Goal: Transaction & Acquisition: Purchase product/service

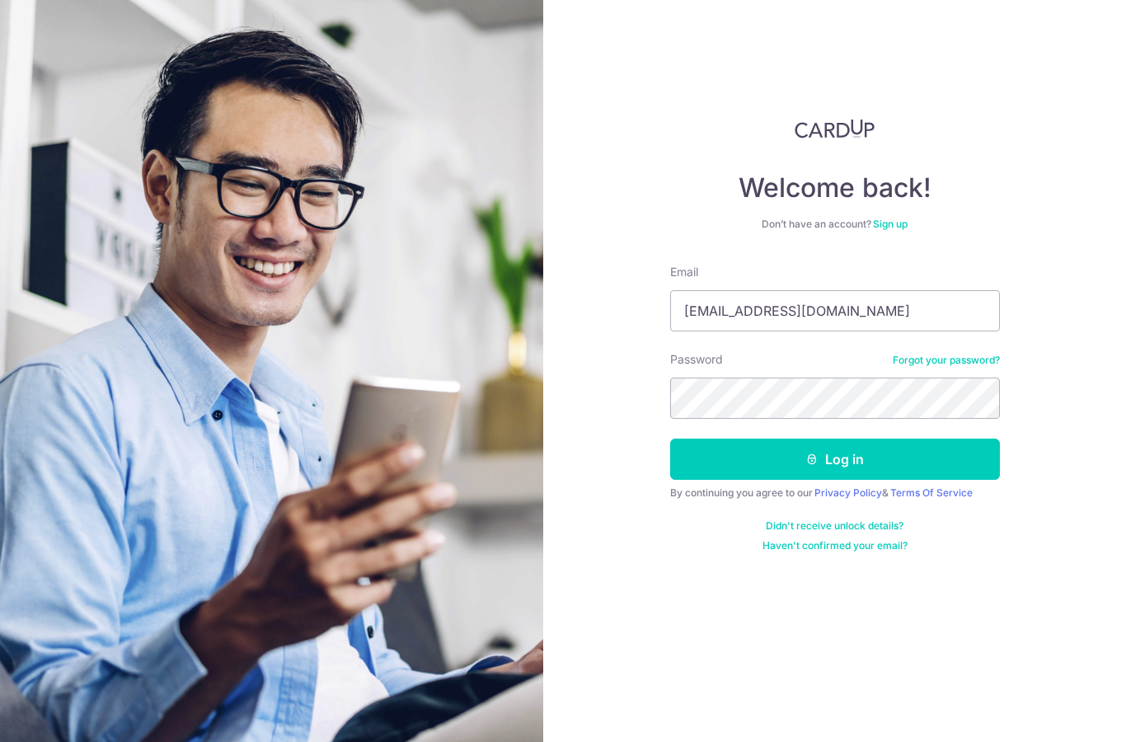
type input "[EMAIL_ADDRESS][DOMAIN_NAME]"
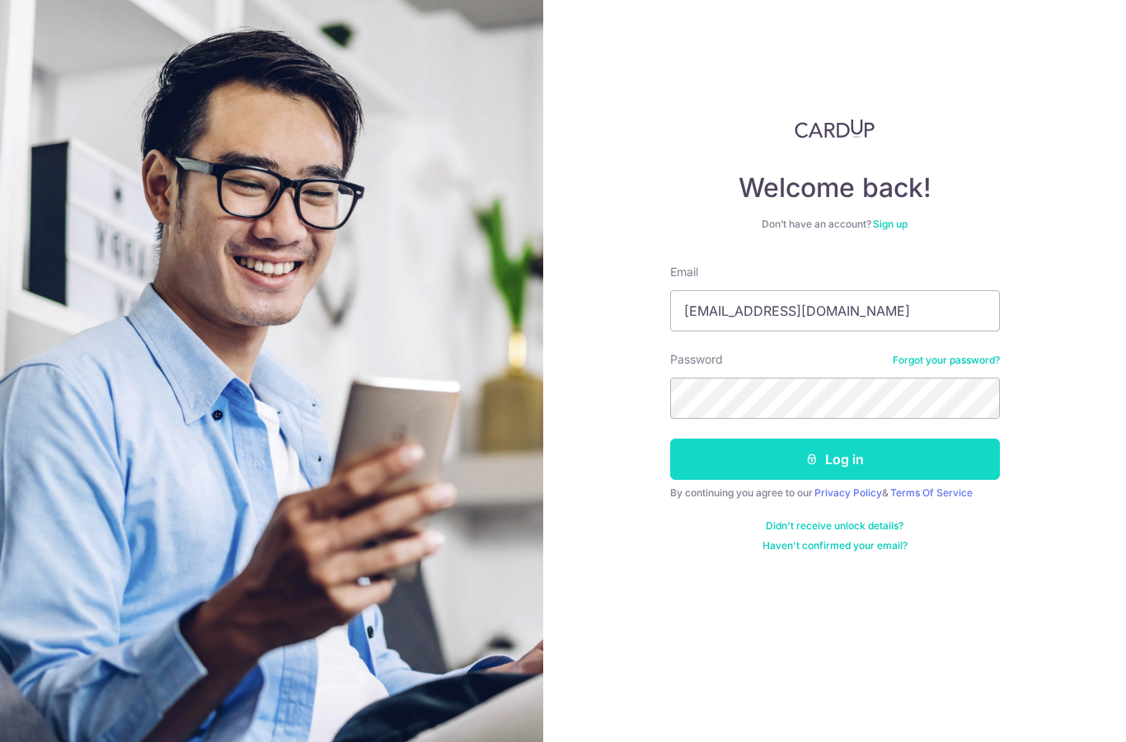
click at [860, 457] on button "Log in" at bounding box center [835, 458] width 330 height 41
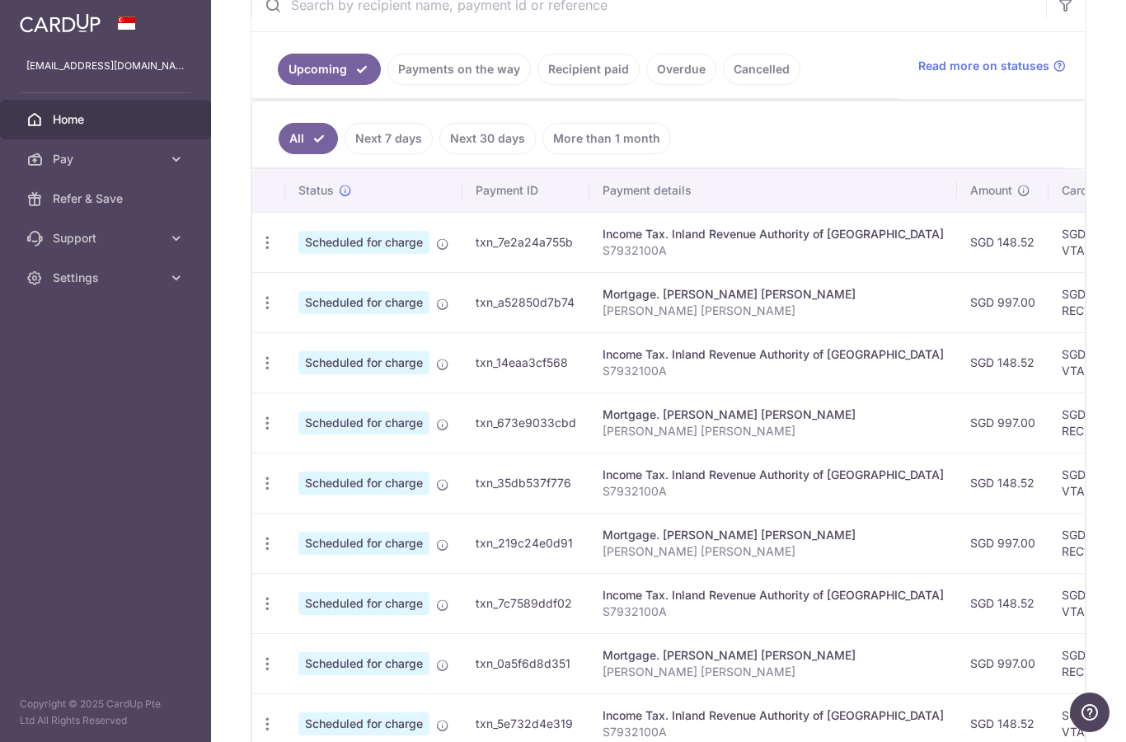
scroll to position [331, 0]
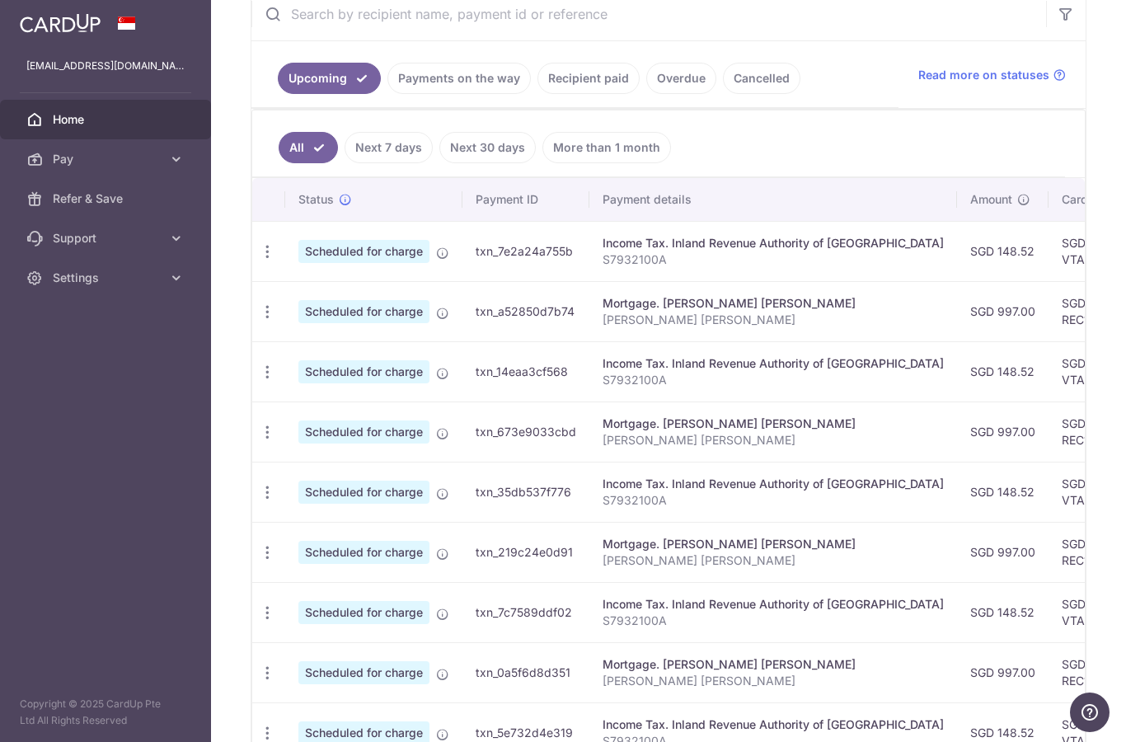
click at [537, 94] on link "Recipient paid" at bounding box center [588, 78] width 102 height 31
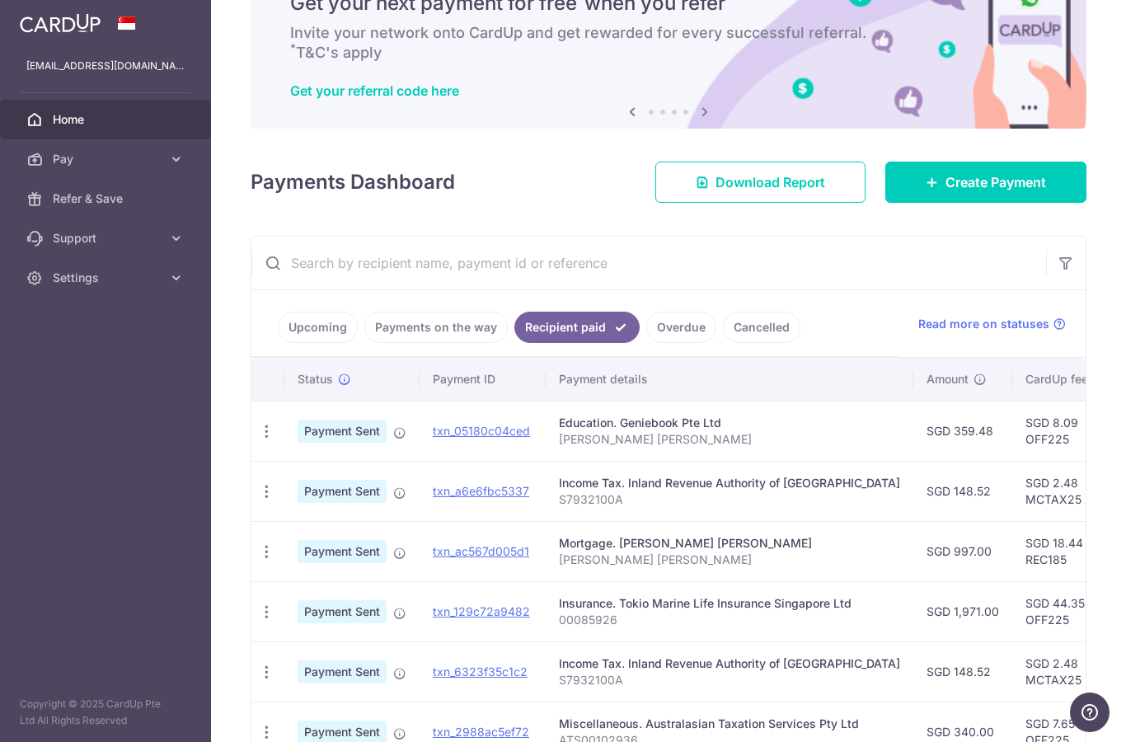
scroll to position [75, 0]
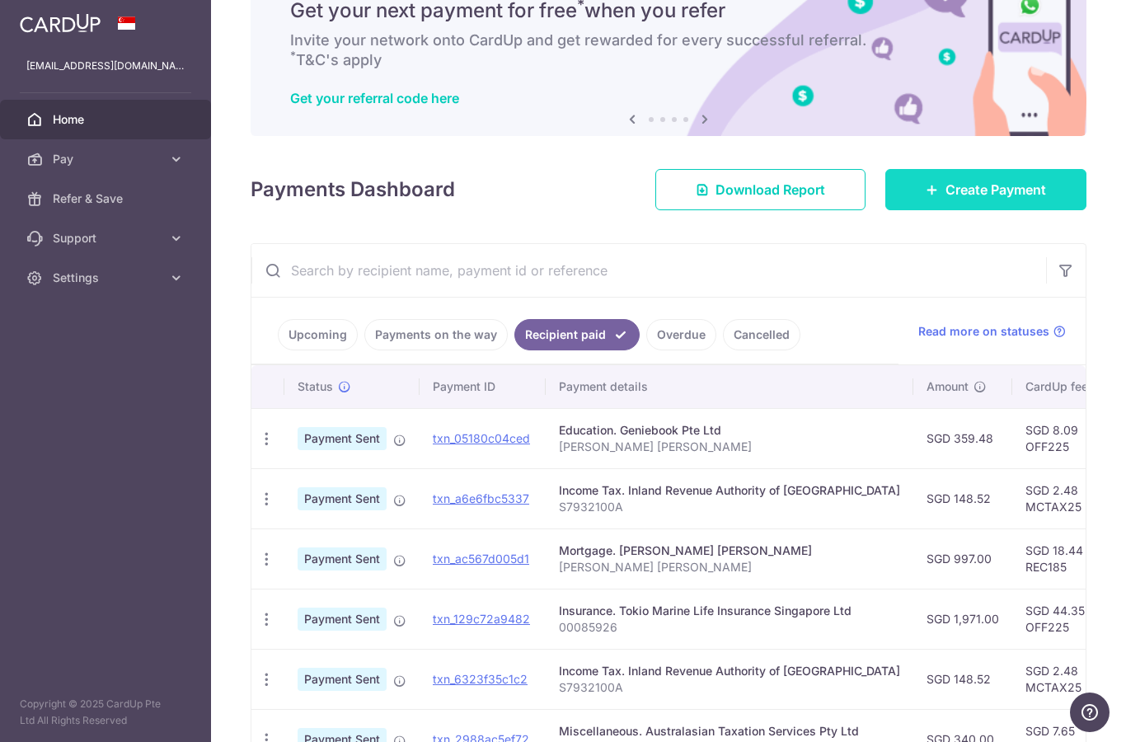
click at [981, 199] on span "Create Payment" at bounding box center [995, 190] width 101 height 20
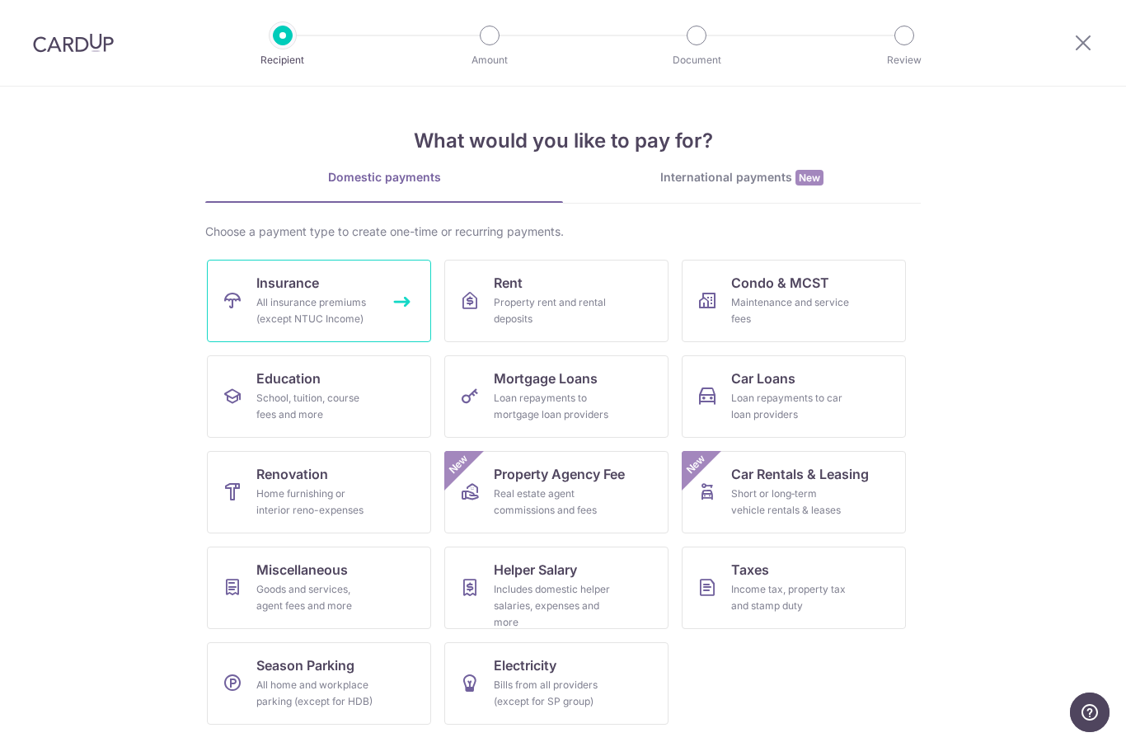
click at [321, 299] on div "All insurance premiums (except NTUC Income)" at bounding box center [315, 310] width 119 height 33
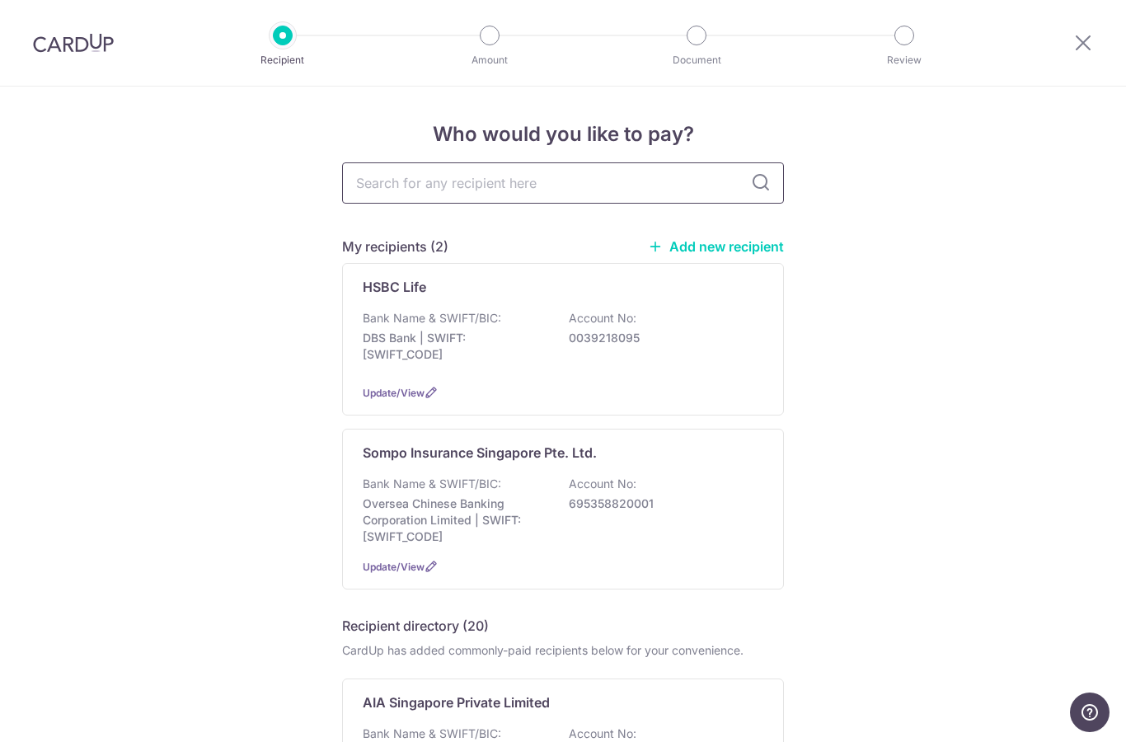
click at [588, 197] on input "text" at bounding box center [563, 182] width 442 height 41
type input "Tok"
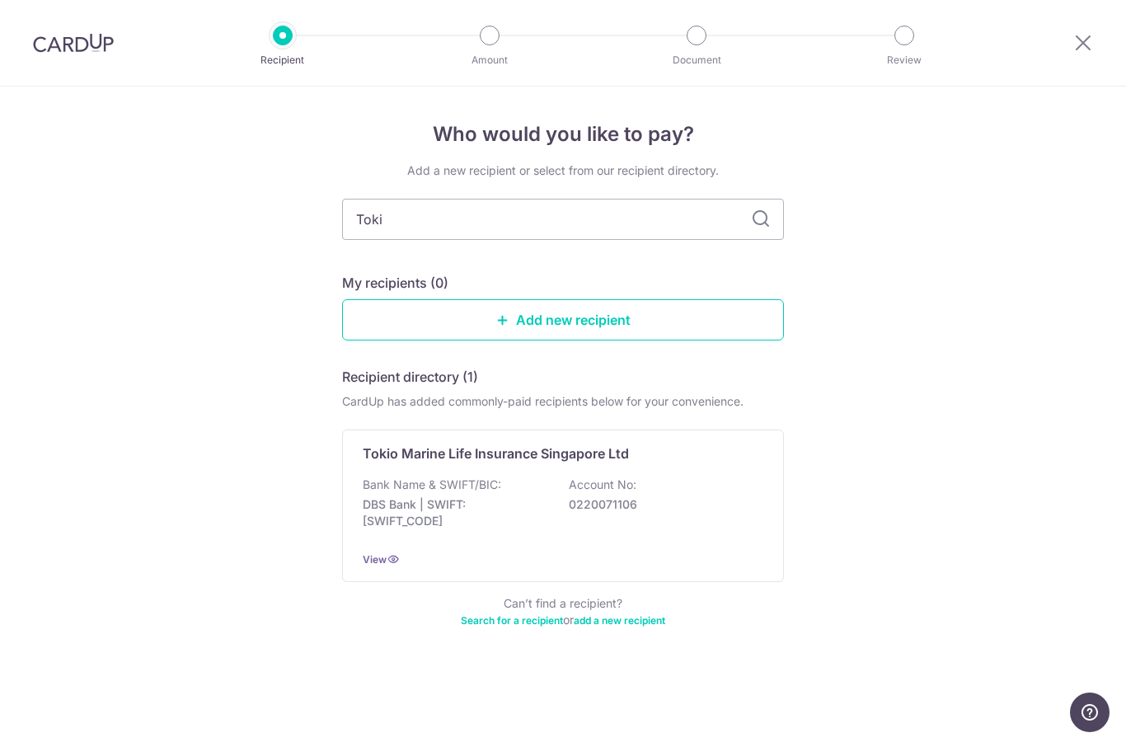
type input "Tokio"
type input "Tokyo"
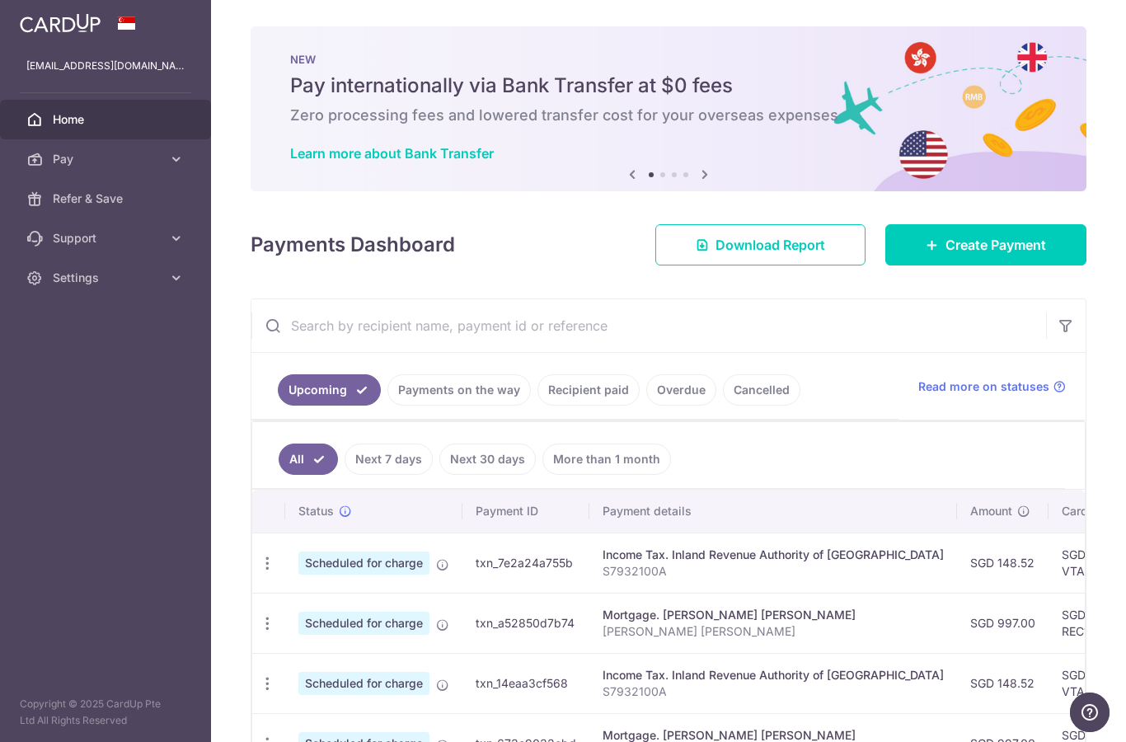
click at [537, 406] on link "Recipient paid" at bounding box center [588, 389] width 102 height 31
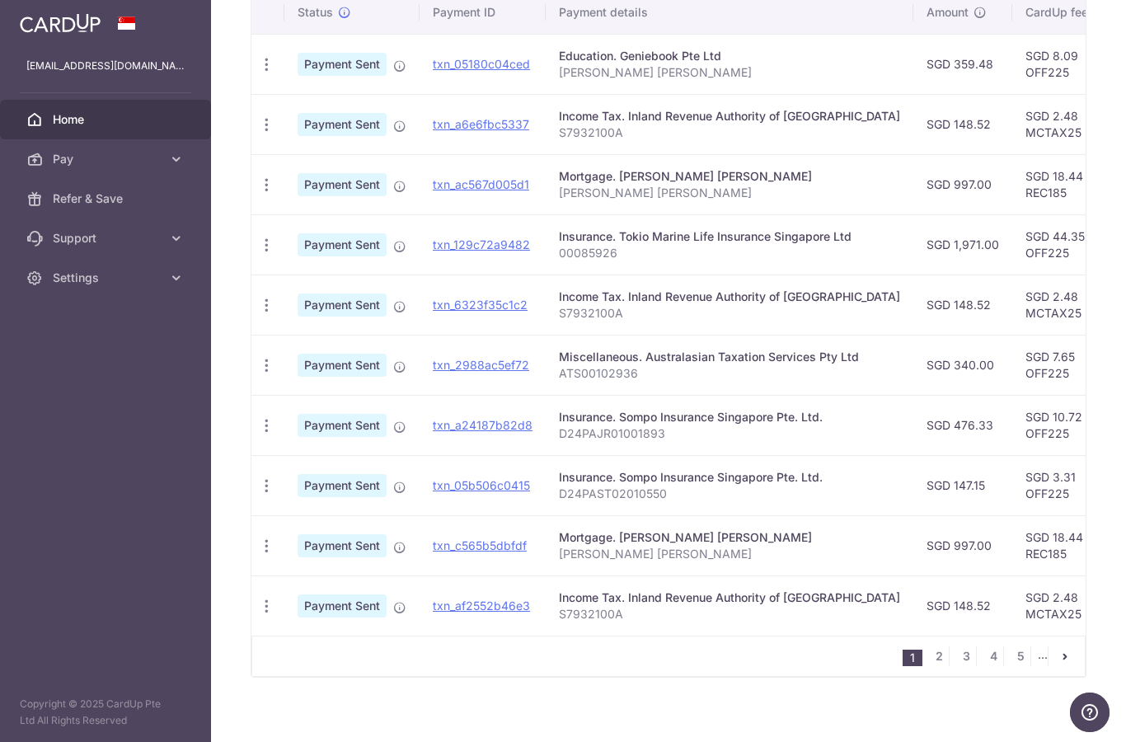
scroll to position [429, 0]
click at [913, 275] on td "SGD 1,971.00" at bounding box center [962, 245] width 99 height 60
click at [433, 252] on link "txn_129c72a9482" at bounding box center [481, 245] width 97 height 14
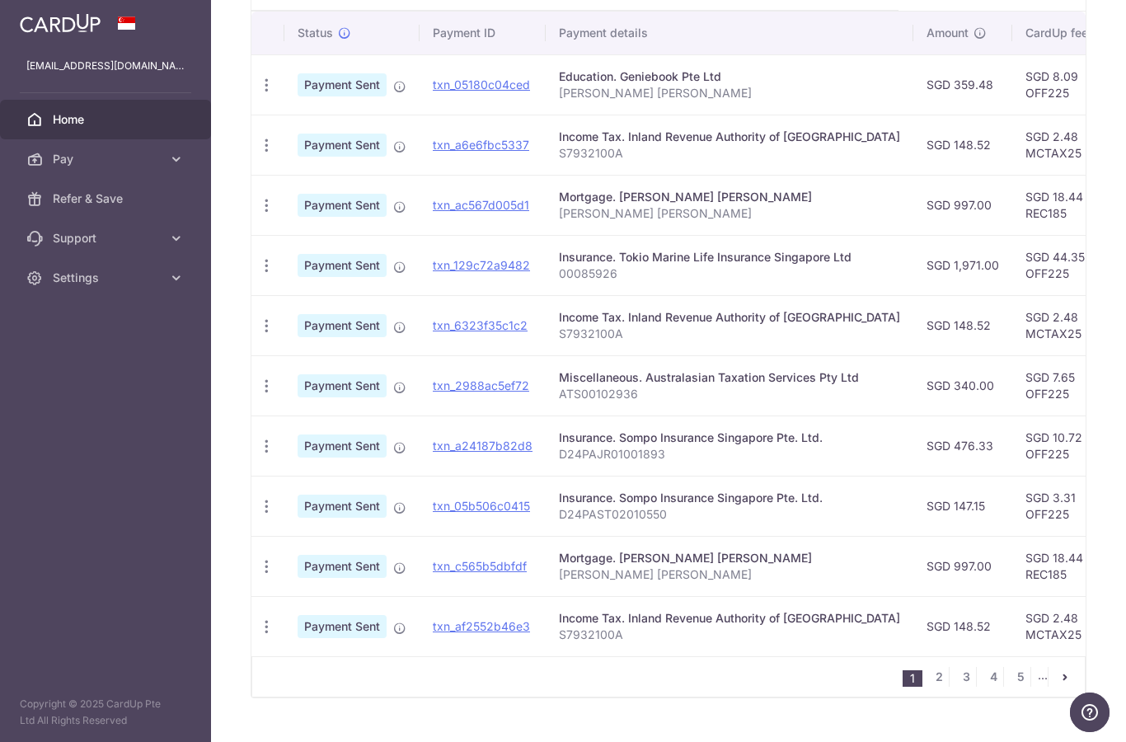
click at [284, 295] on td "Payment Sent" at bounding box center [351, 265] width 135 height 60
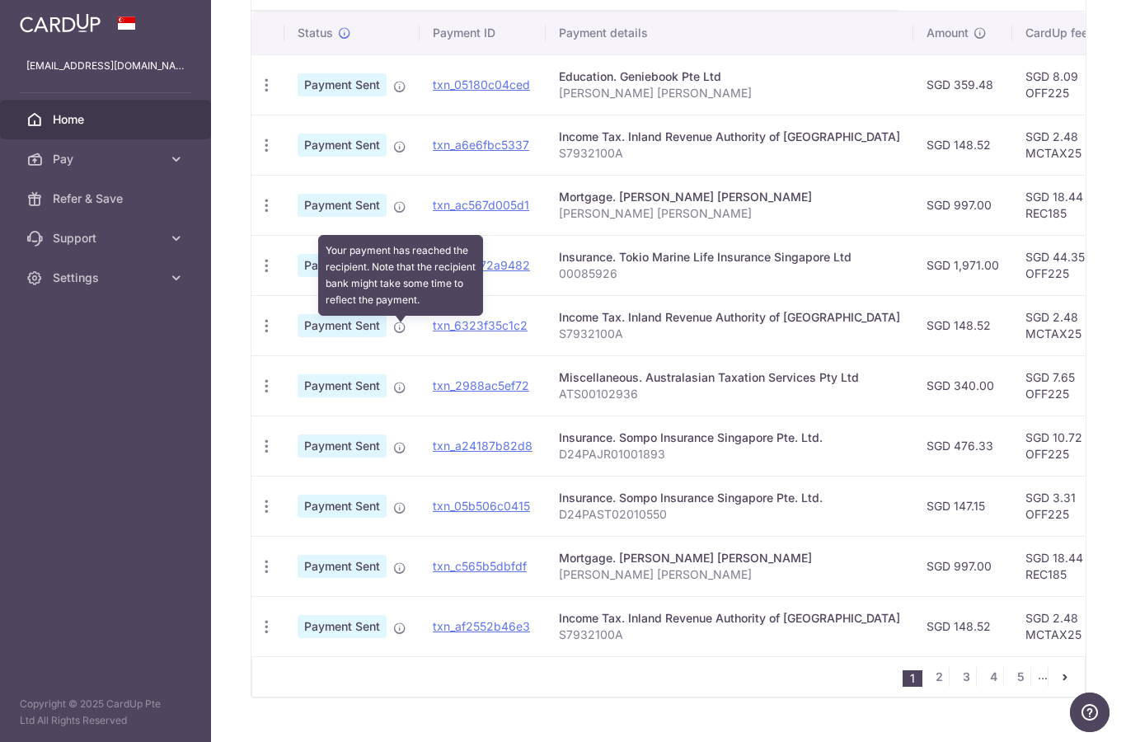
click at [393, 274] on icon at bounding box center [399, 266] width 13 height 13
click at [258, 274] on icon "button" at bounding box center [266, 265] width 17 height 17
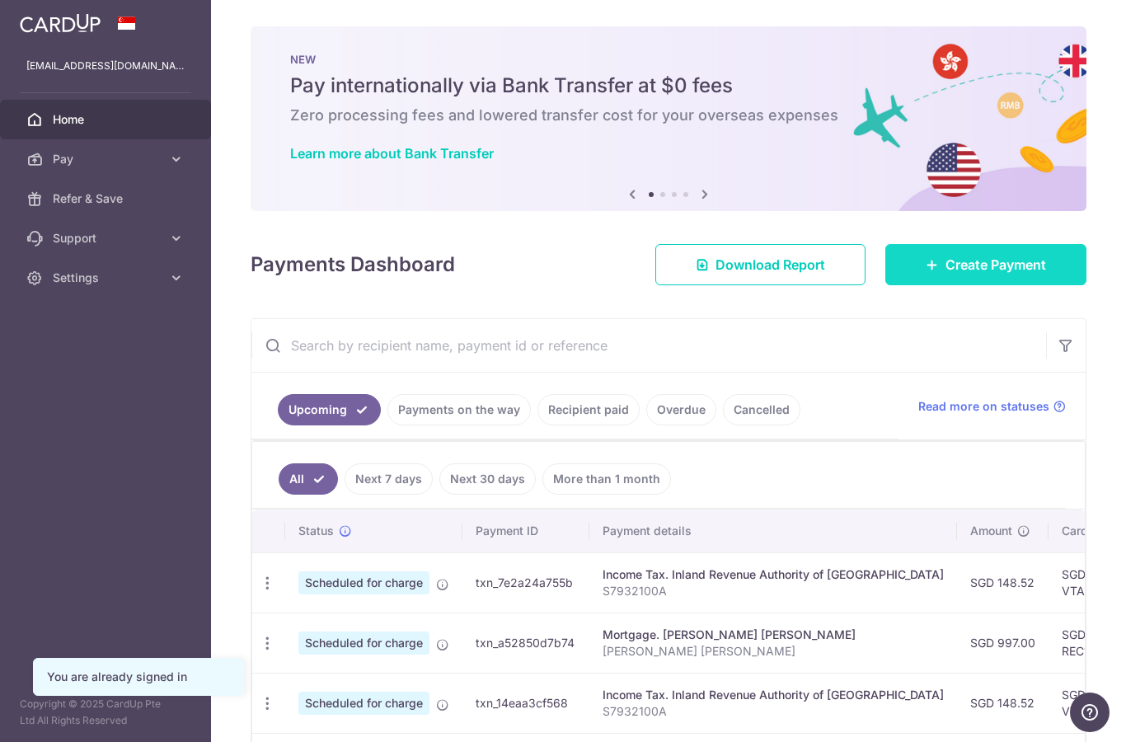
click at [982, 274] on span "Create Payment" at bounding box center [995, 265] width 101 height 20
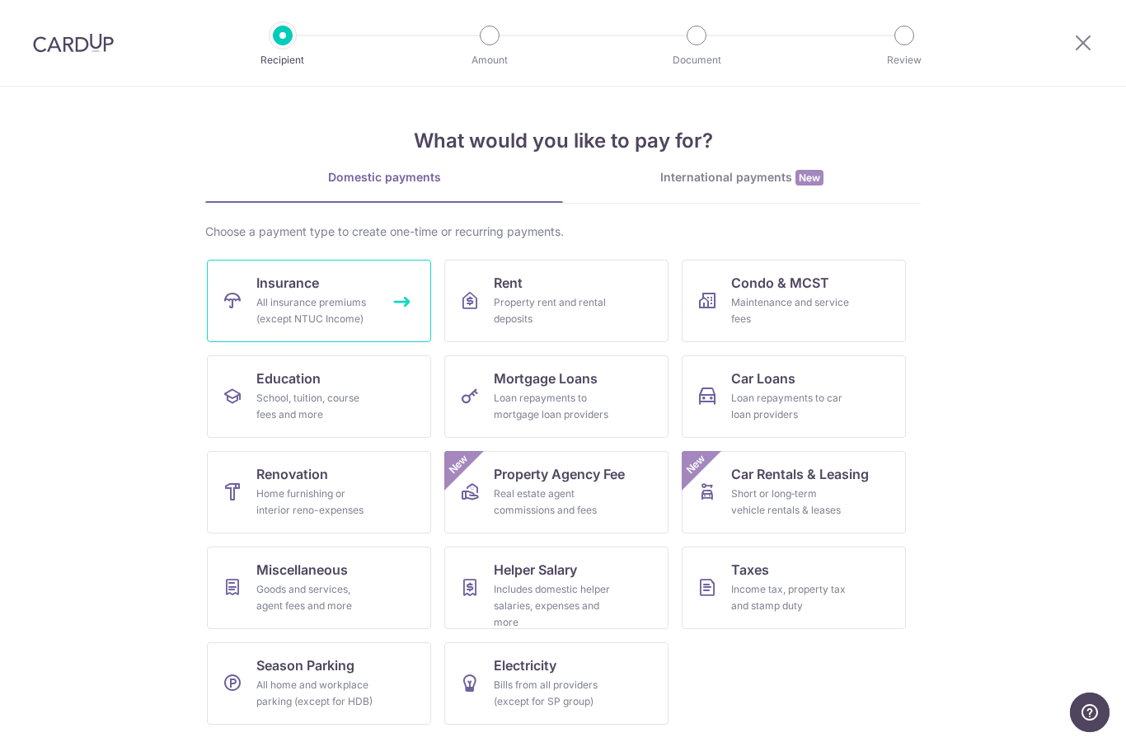
click at [316, 296] on div "All insurance premiums (except NTUC Income)" at bounding box center [315, 310] width 119 height 33
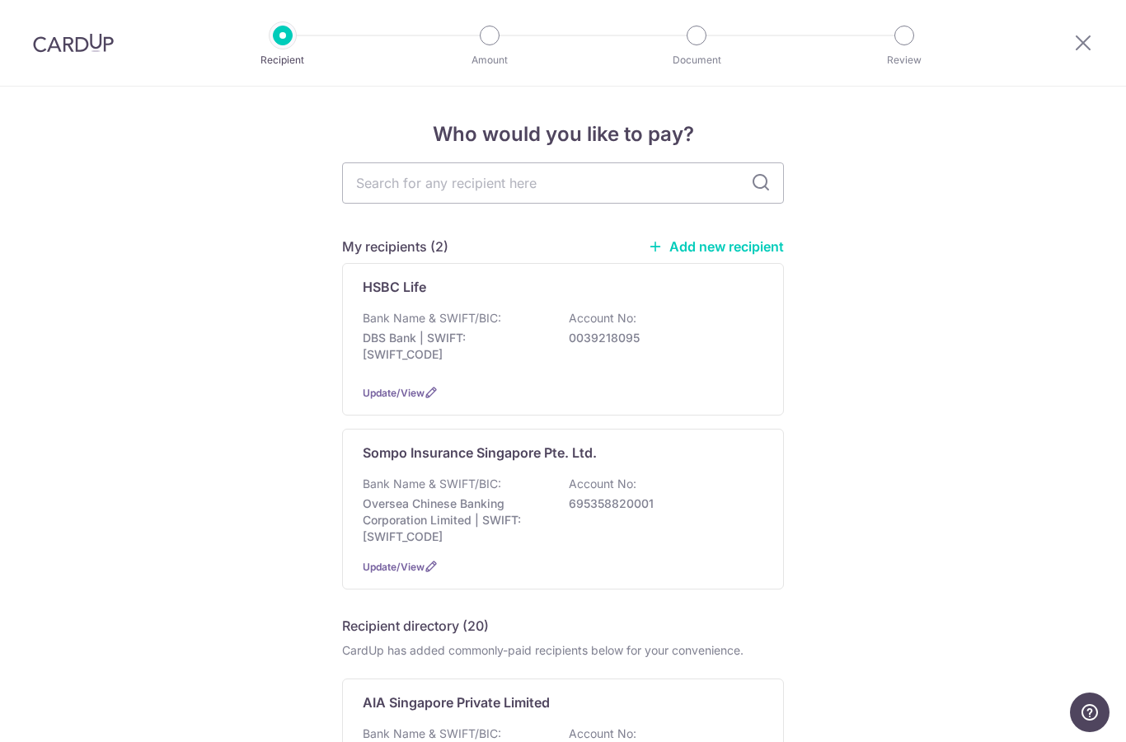
scroll to position [-1, 0]
click at [619, 185] on input "text" at bounding box center [563, 182] width 442 height 41
type input "Tokyo marine"
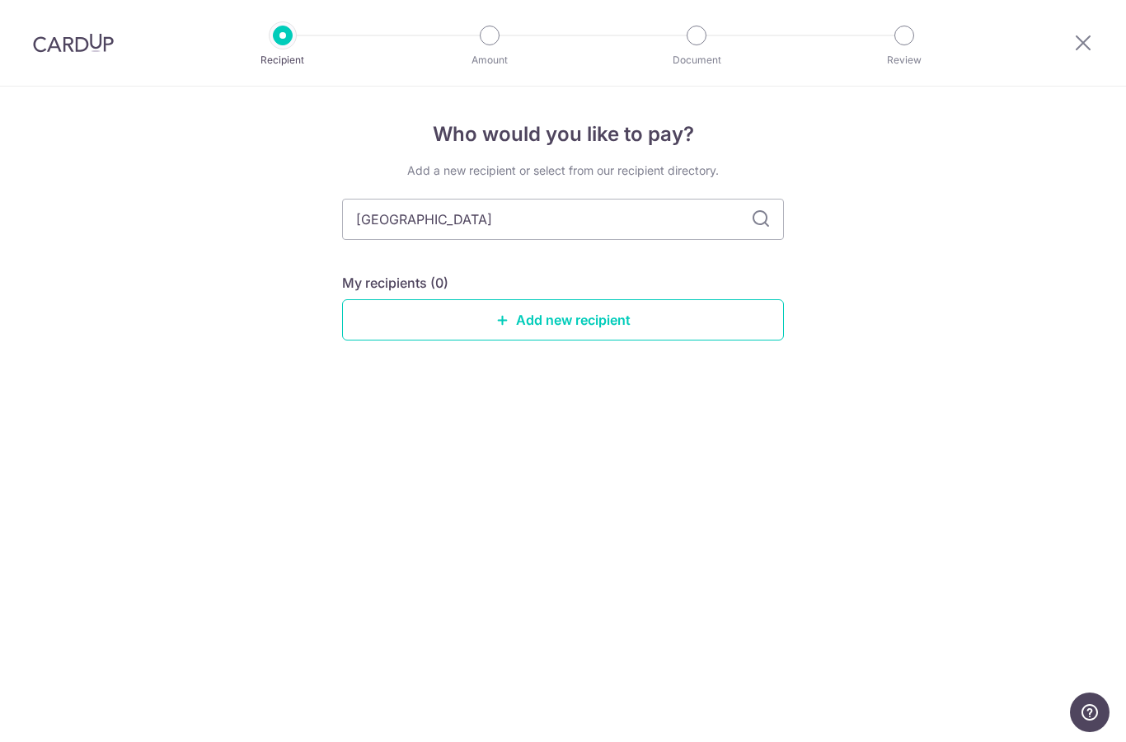
type input "Toky"
type input "To"
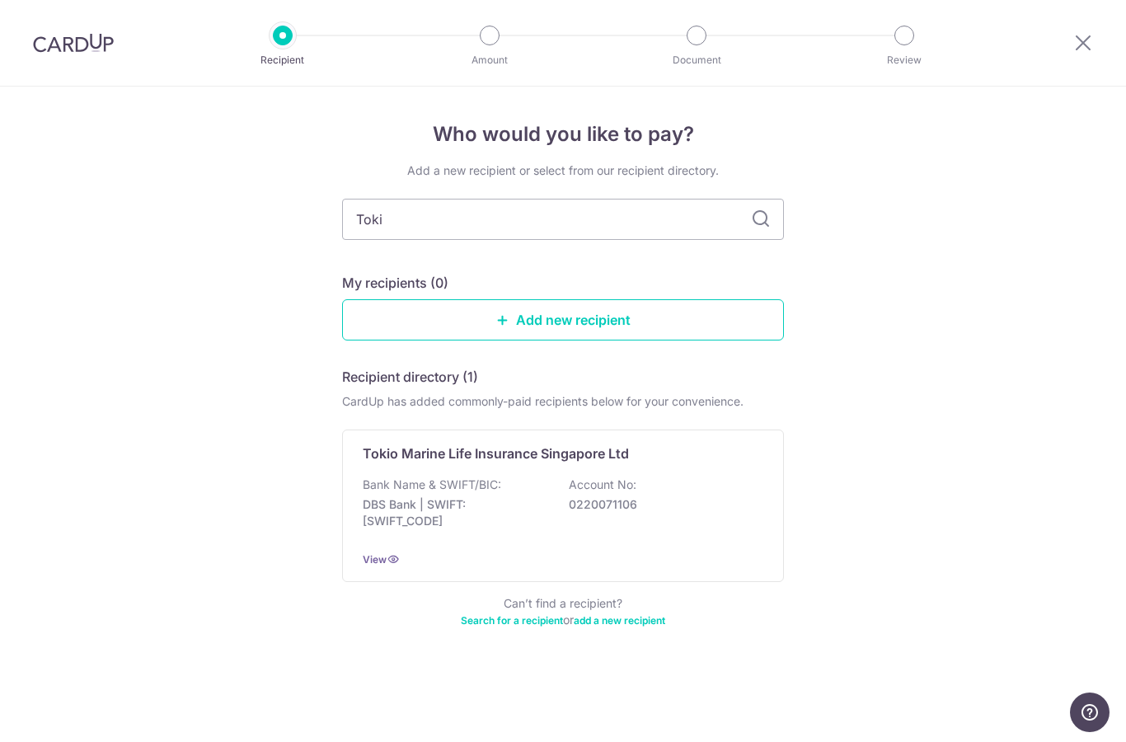
type input "[GEOGRAPHIC_DATA]"
type input "Tokio marine"
click at [749, 218] on input "Tokio marine" at bounding box center [563, 219] width 442 height 41
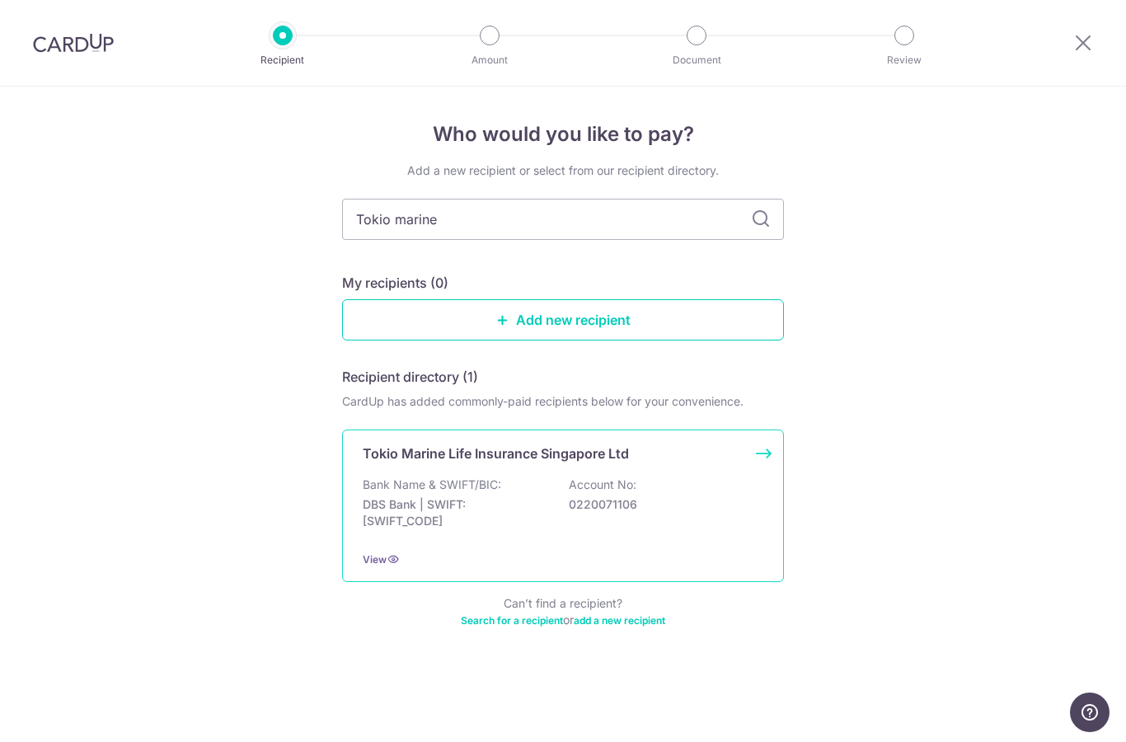
click at [693, 497] on div "Bank Name & SWIFT/BIC: DBS Bank | SWIFT: DBSSSGSGXXX Account No: 0220071106" at bounding box center [563, 506] width 401 height 61
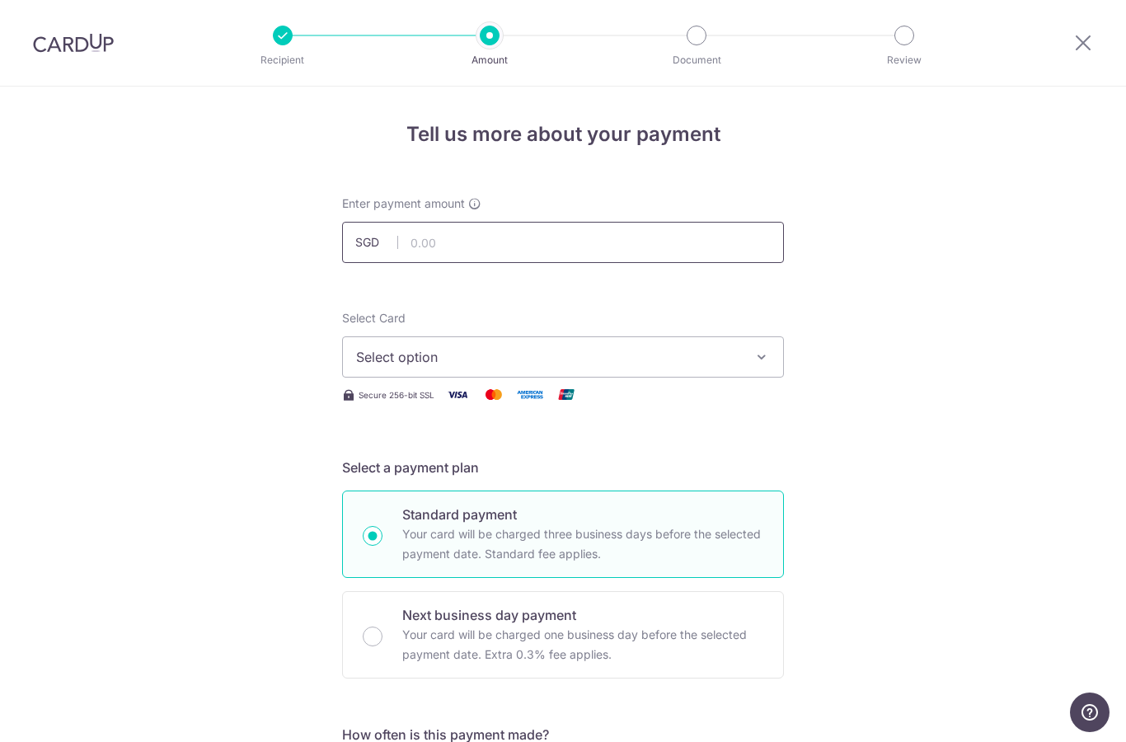
click at [614, 237] on input "text" at bounding box center [563, 242] width 442 height 41
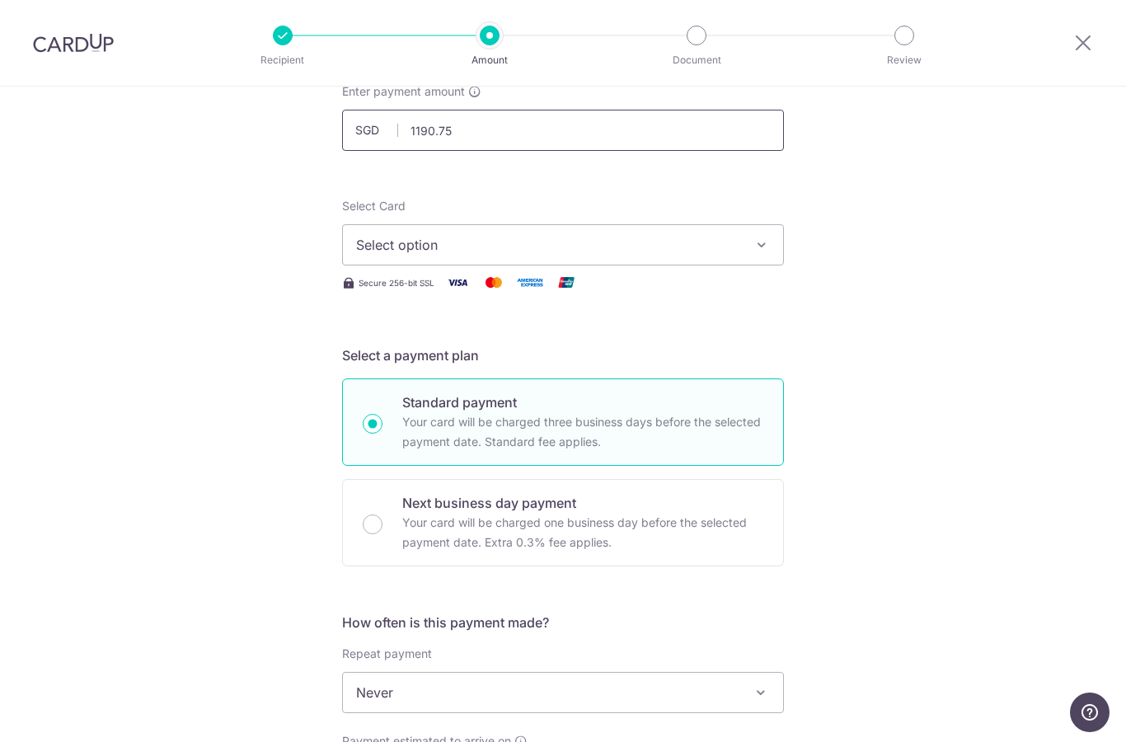
scroll to position [119, 0]
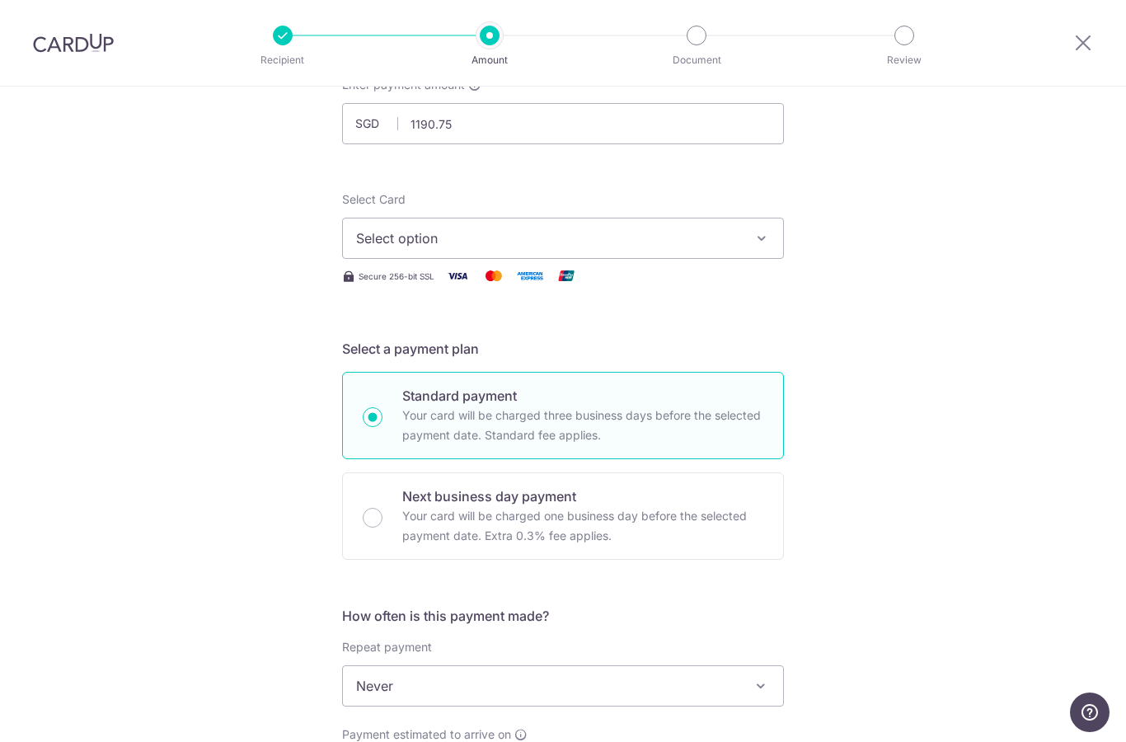
click at [738, 244] on span "Select option" at bounding box center [548, 238] width 384 height 20
type input "1,190.75"
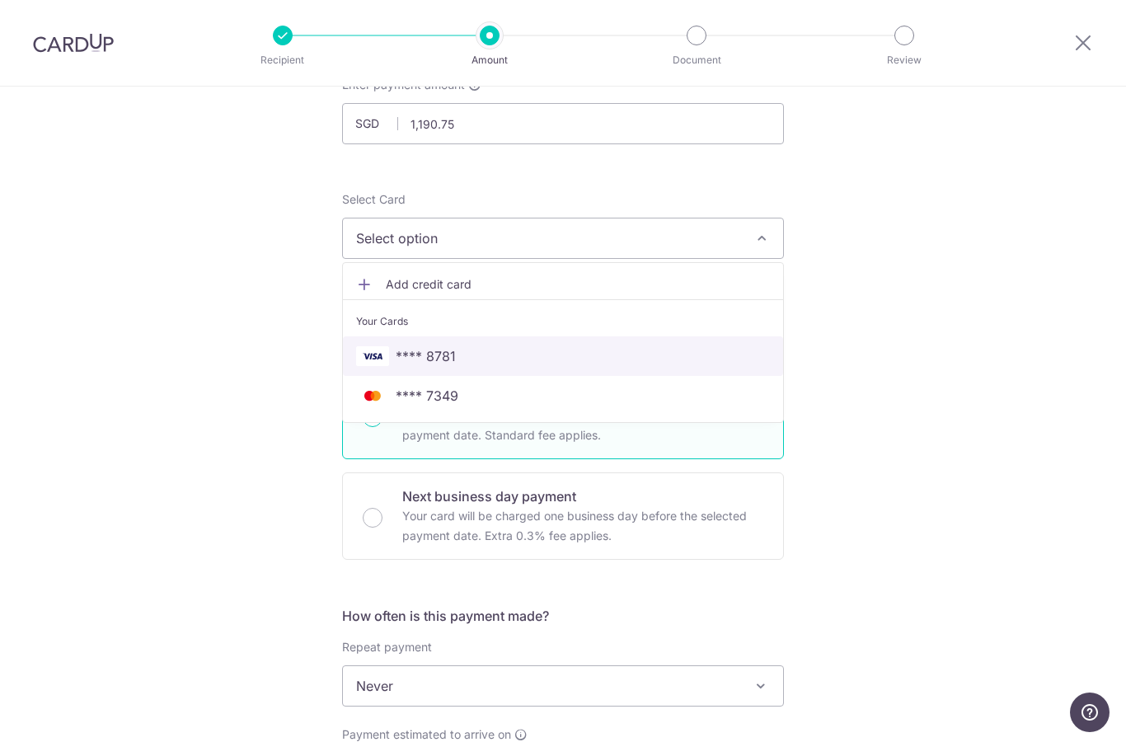
click at [518, 363] on span "**** 8781" at bounding box center [563, 356] width 414 height 20
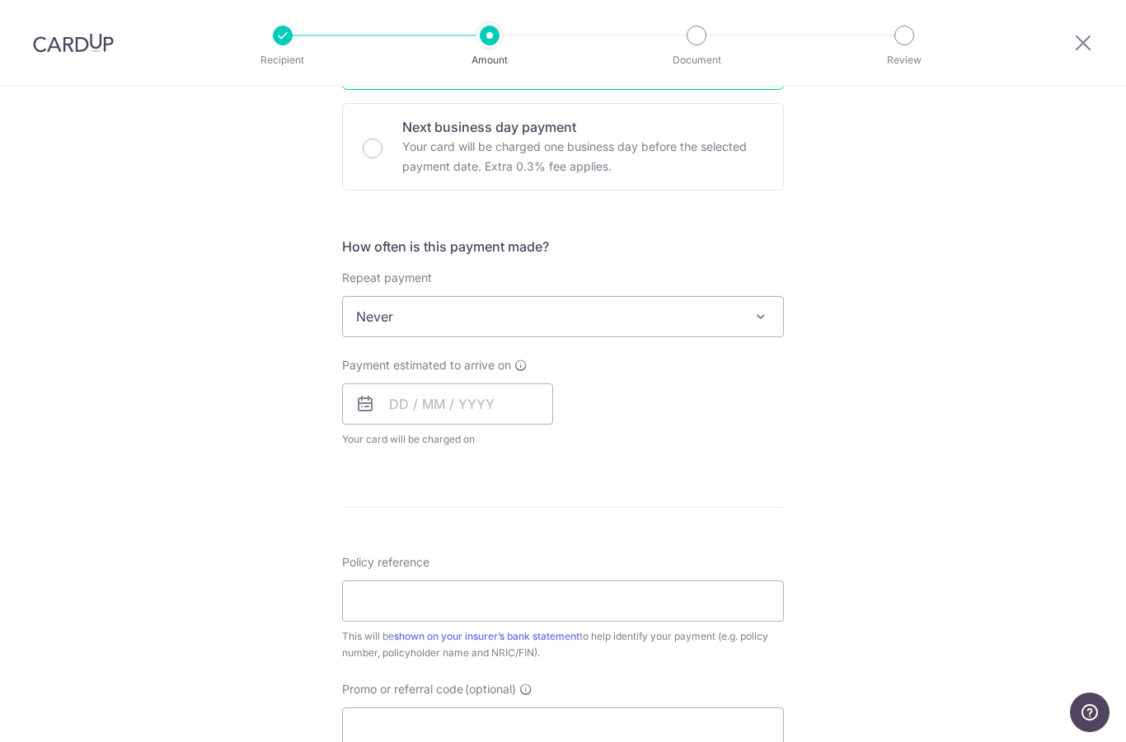
scroll to position [490, 0]
click at [717, 310] on span "Never" at bounding box center [563, 314] width 440 height 40
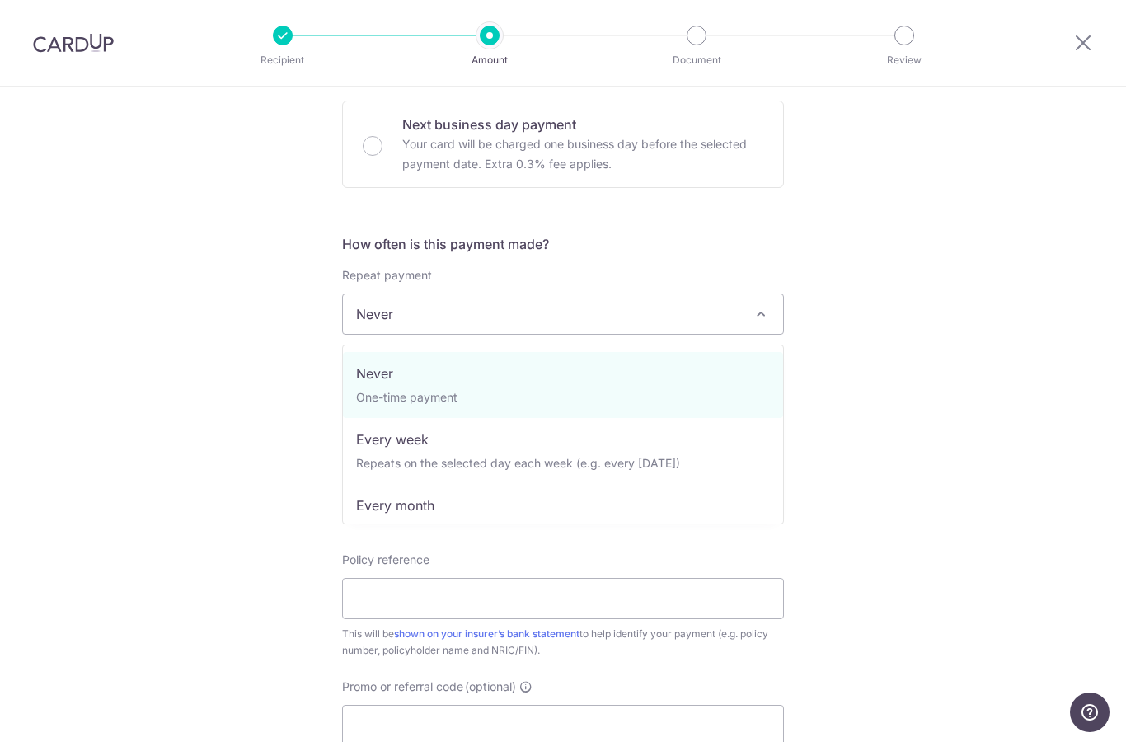
click at [826, 451] on div "Tell us more about your payment Enter payment amount SGD 1,190.75 1190.75 Selec…" at bounding box center [563, 341] width 1126 height 1491
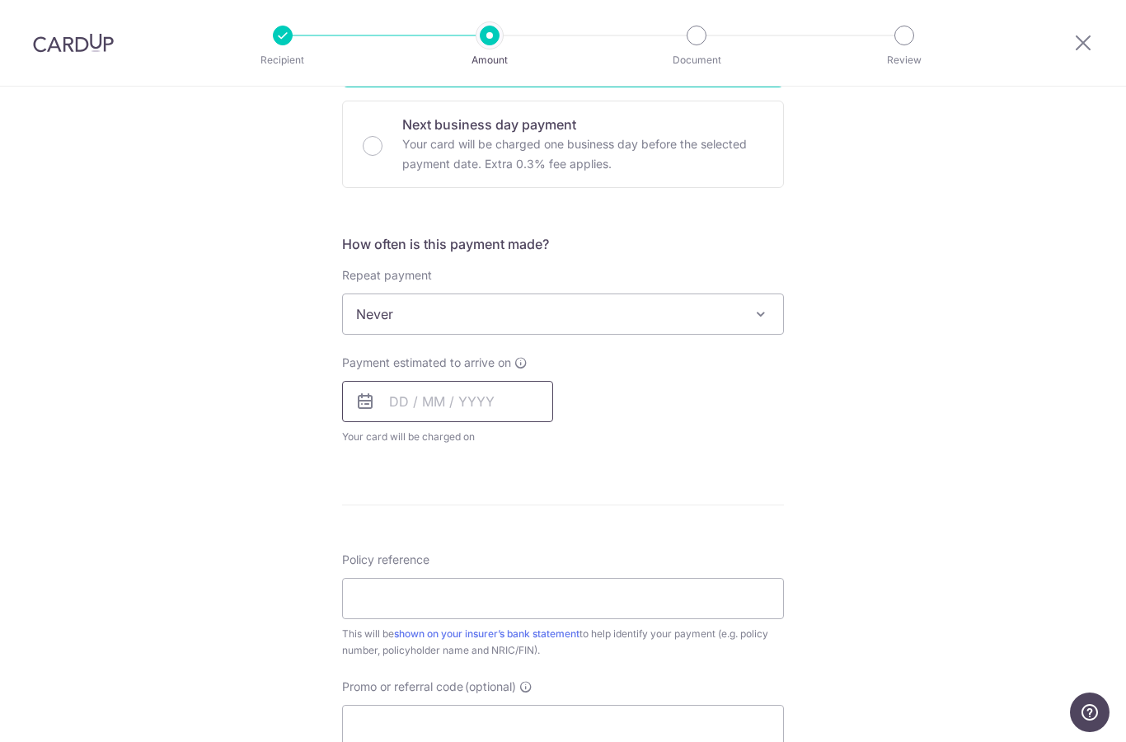
click at [492, 411] on input "text" at bounding box center [447, 401] width 211 height 41
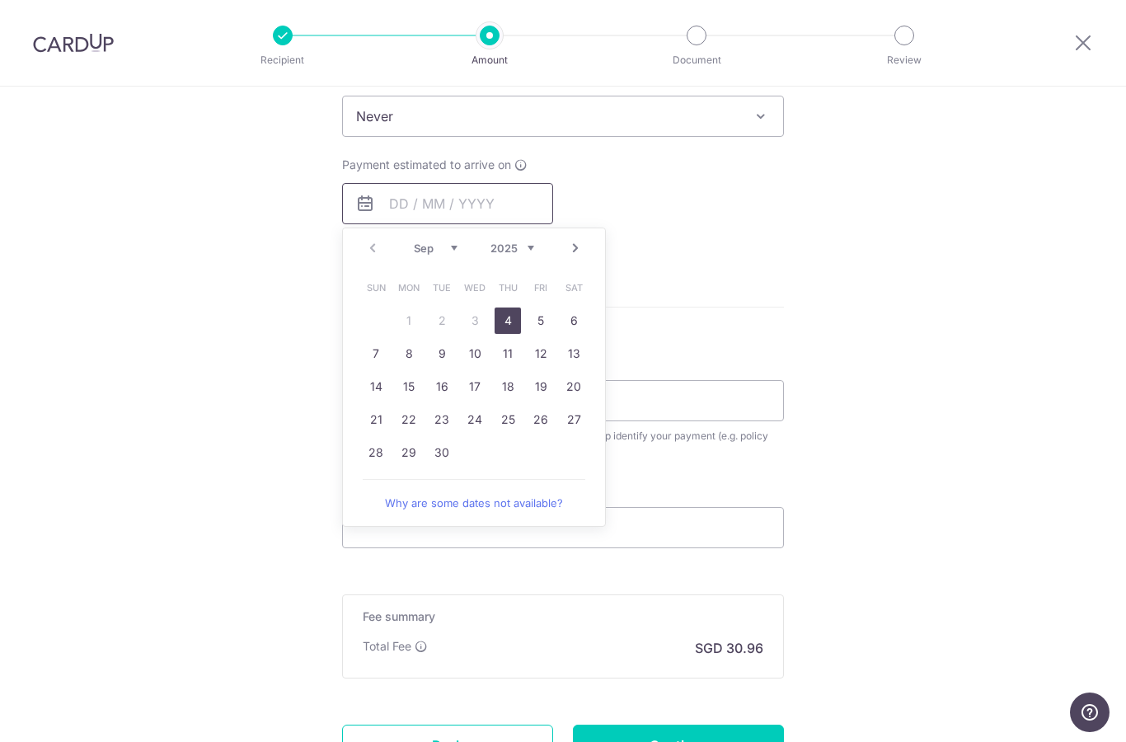
scroll to position [686, 0]
click at [509, 332] on link "4" at bounding box center [508, 323] width 26 height 26
type input "[DATE]"
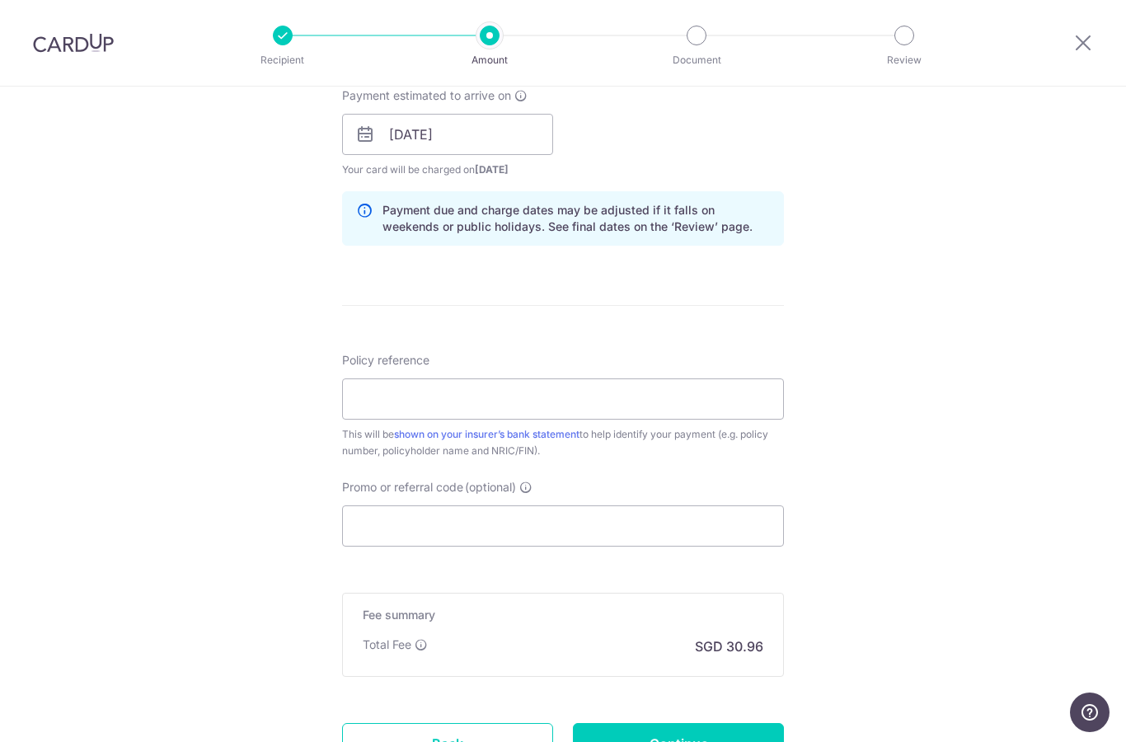
scroll to position [763, 0]
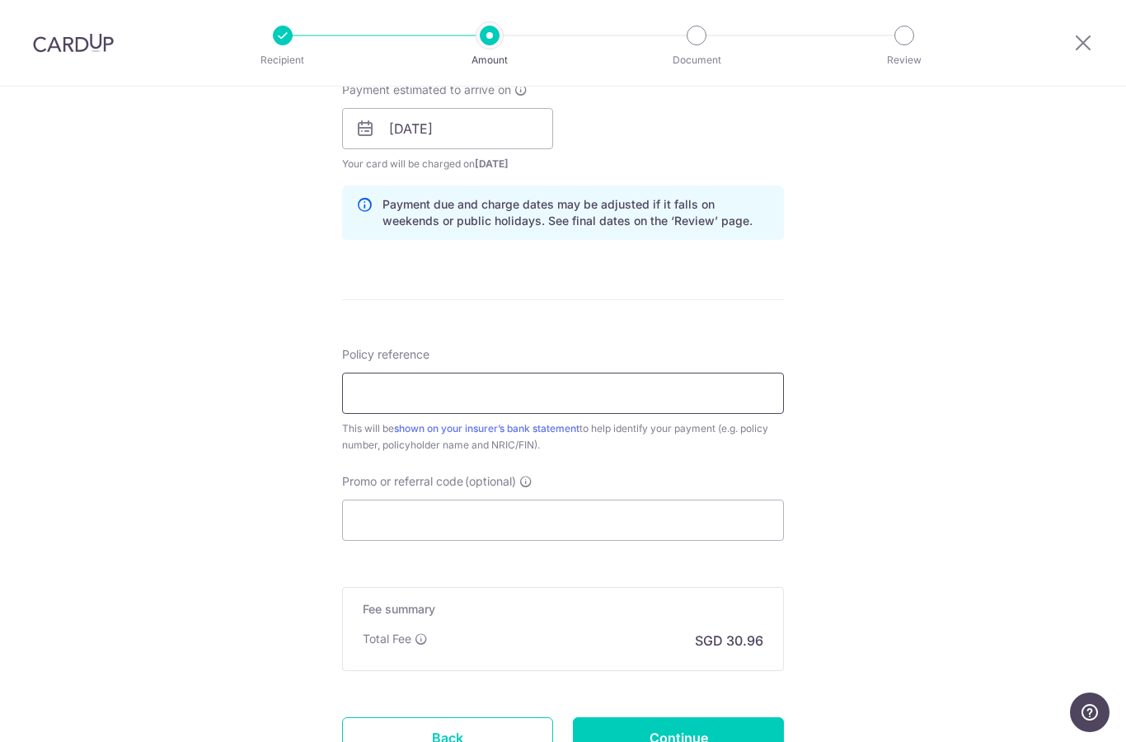
click at [681, 414] on input "Policy reference" at bounding box center [563, 393] width 442 height 41
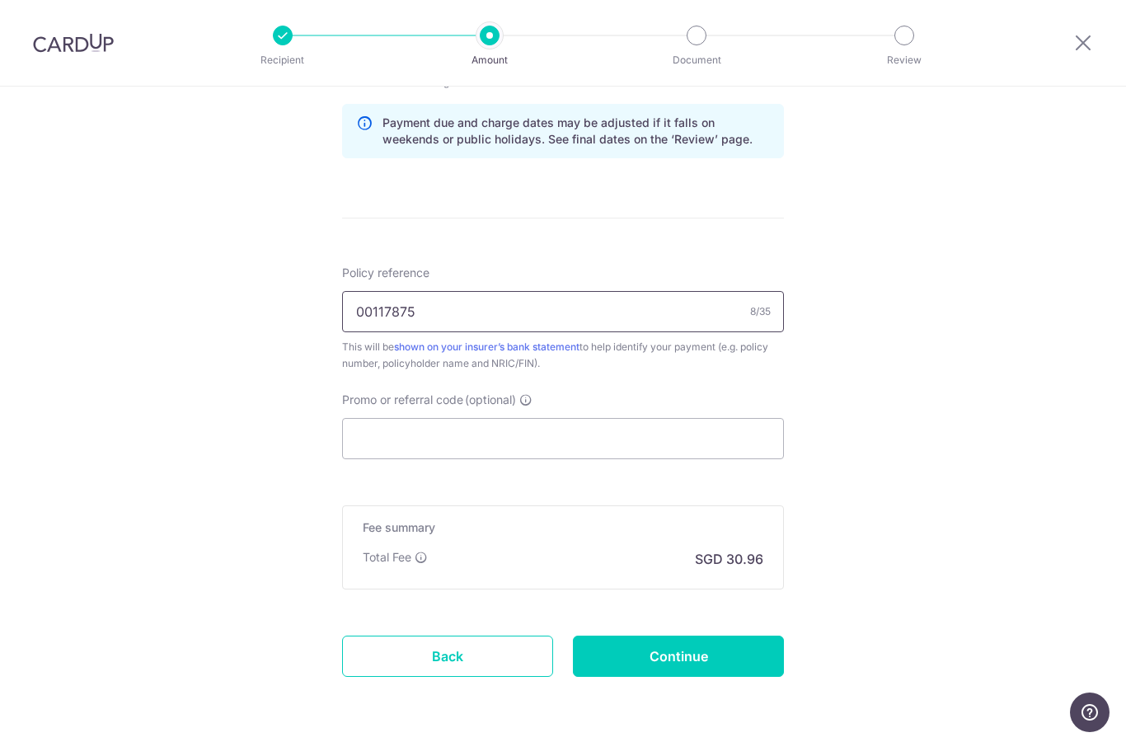
scroll to position [844, 0]
type input "00117875"
click at [682, 459] on input "Promo or referral code (optional)" at bounding box center [563, 439] width 442 height 41
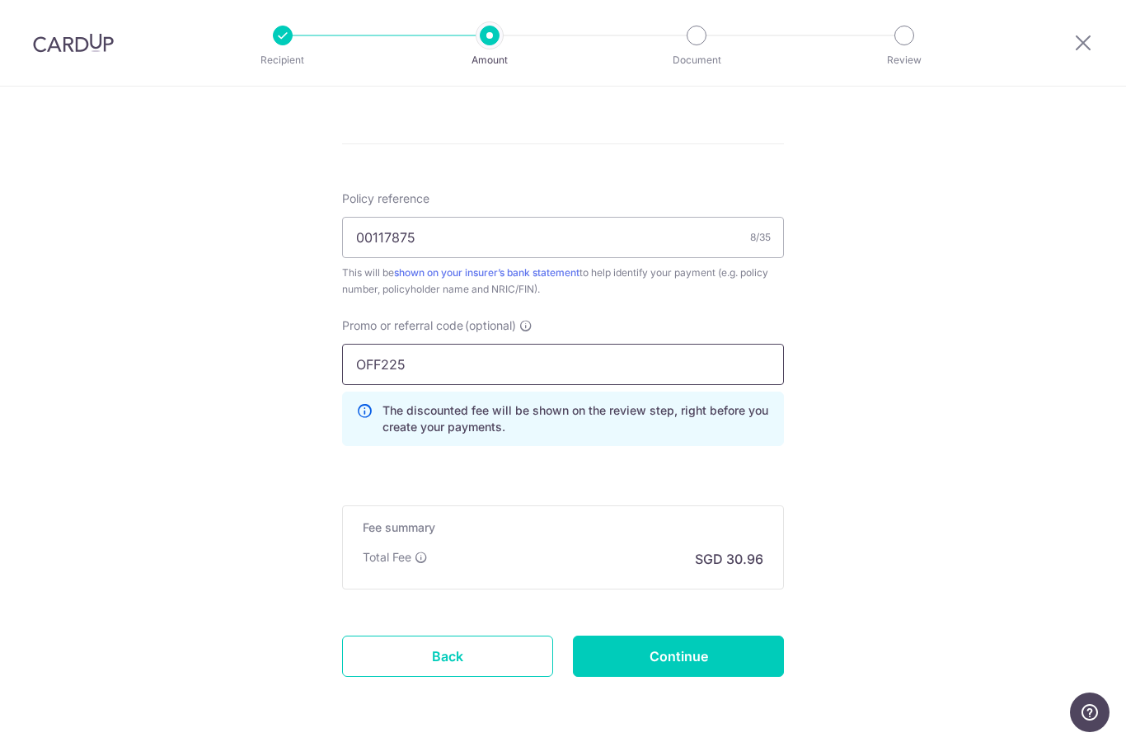
scroll to position [918, 0]
type input "OFF225"
click at [678, 659] on input "Continue" at bounding box center [678, 656] width 211 height 41
type input "Create Schedule"
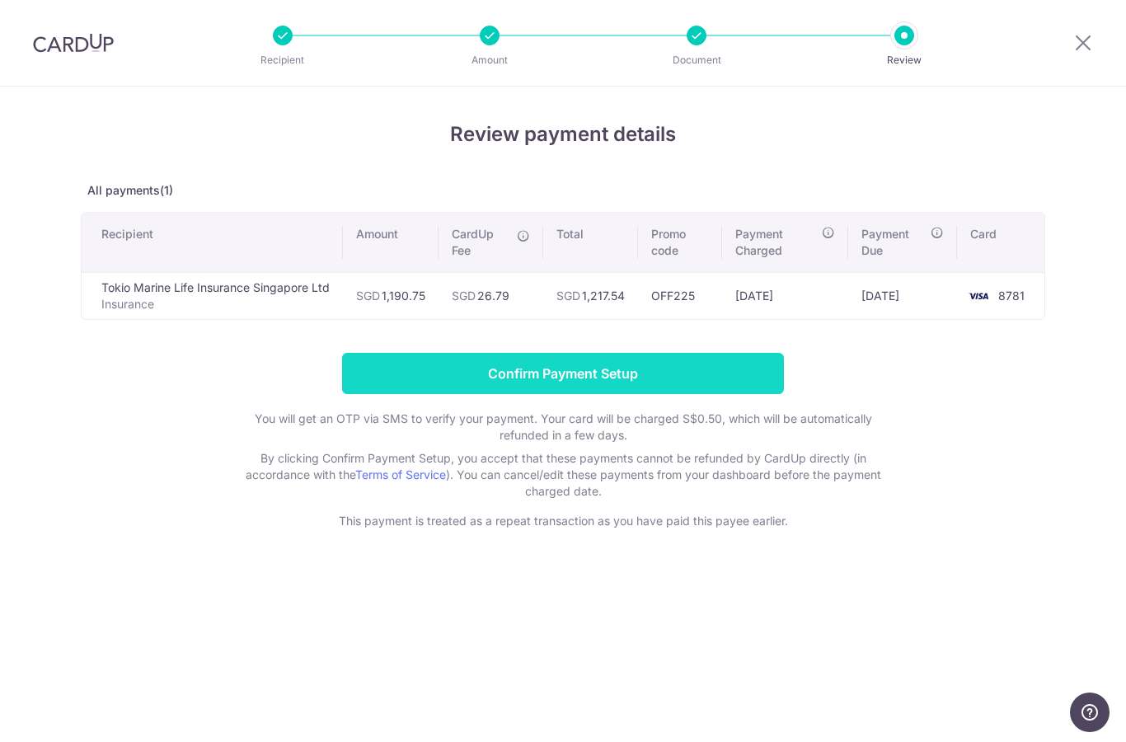
click at [677, 383] on input "Confirm Payment Setup" at bounding box center [563, 373] width 442 height 41
